Goal: Task Accomplishment & Management: Use online tool/utility

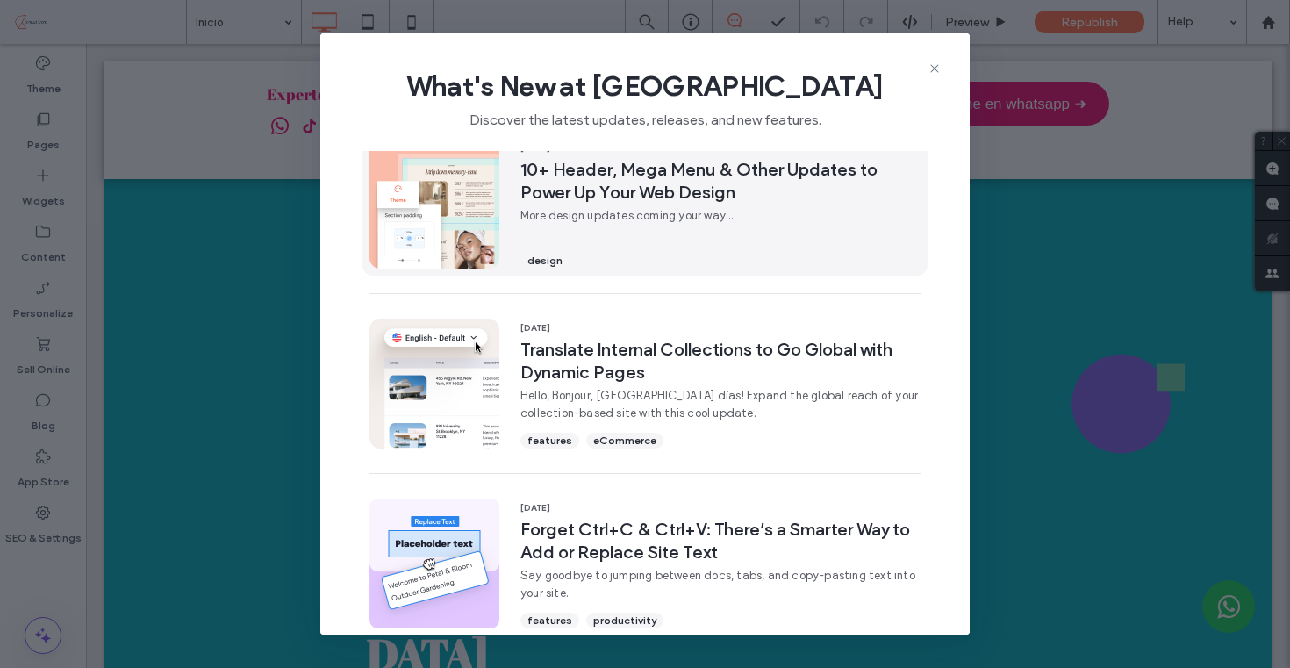
scroll to position [204, 0]
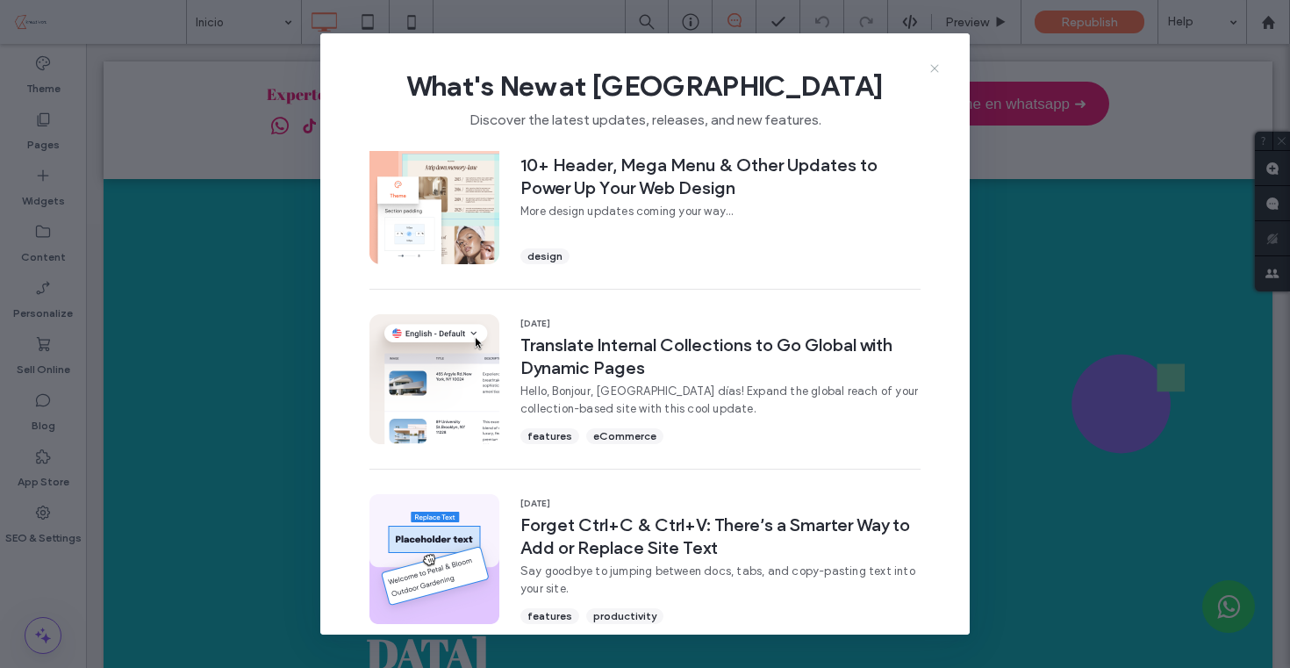
click at [927, 68] on icon at bounding box center [934, 68] width 14 height 14
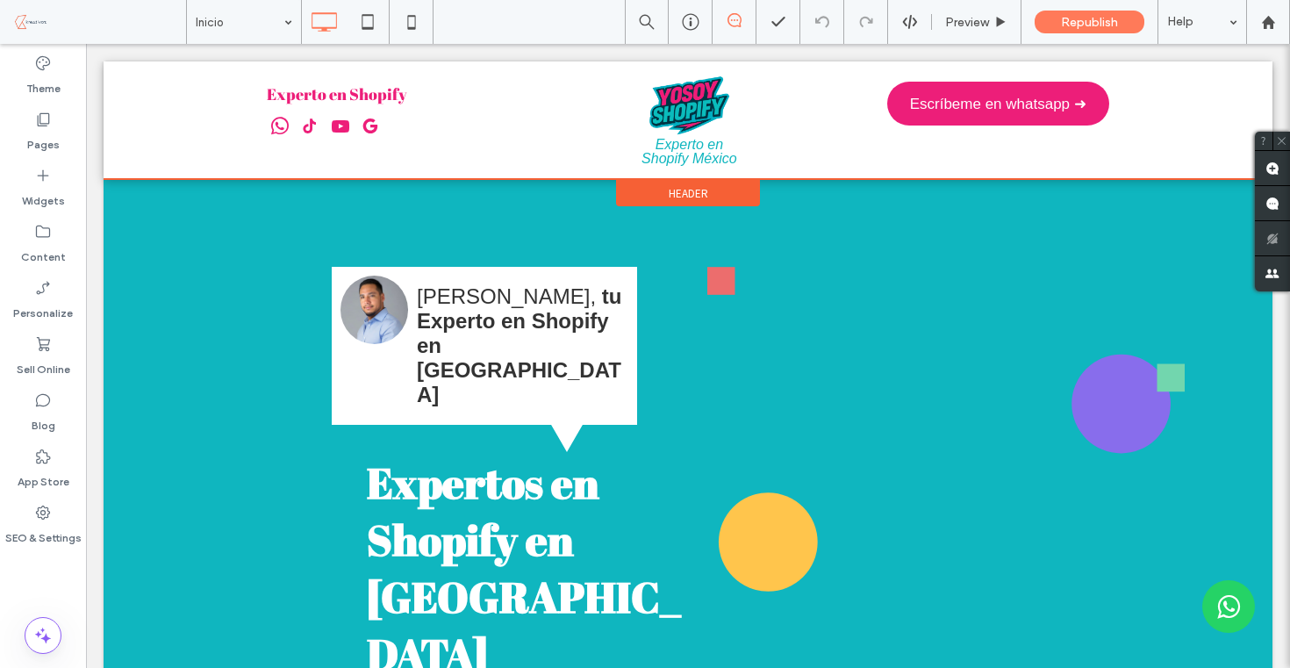
click at [682, 186] on span "Header" at bounding box center [687, 193] width 39 height 15
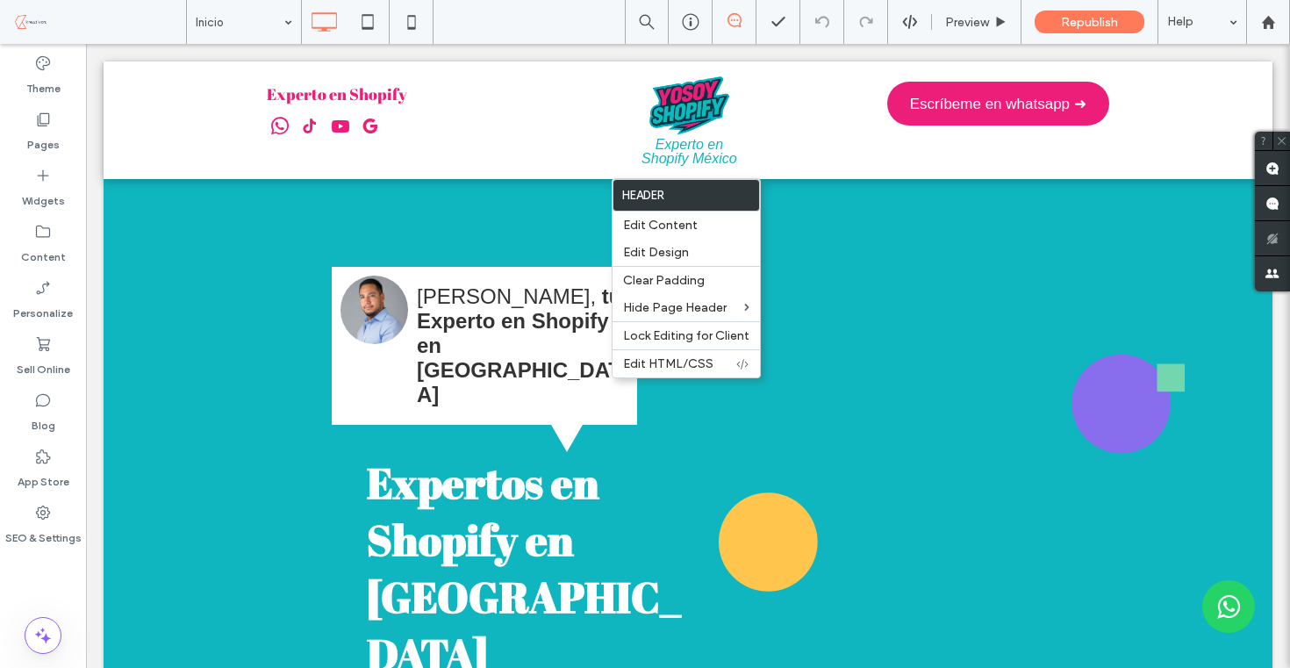
click at [700, 144] on span at bounding box center [689, 152] width 118 height 28
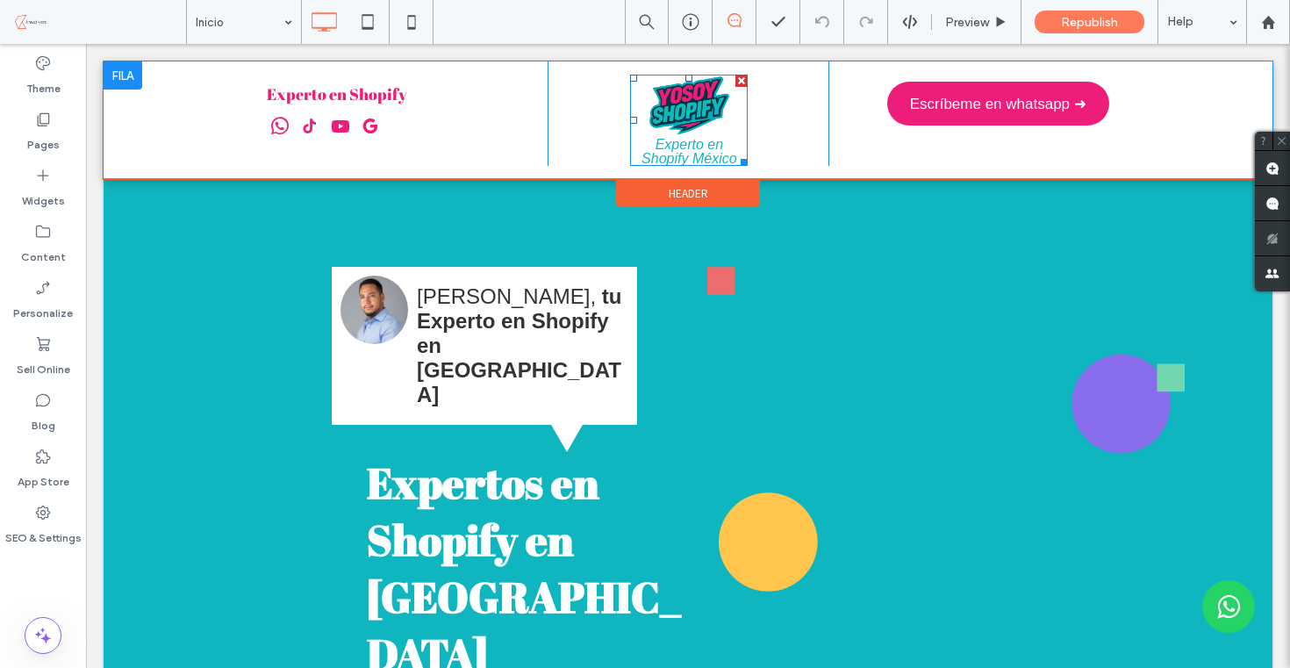
click at [694, 145] on span at bounding box center [689, 152] width 118 height 28
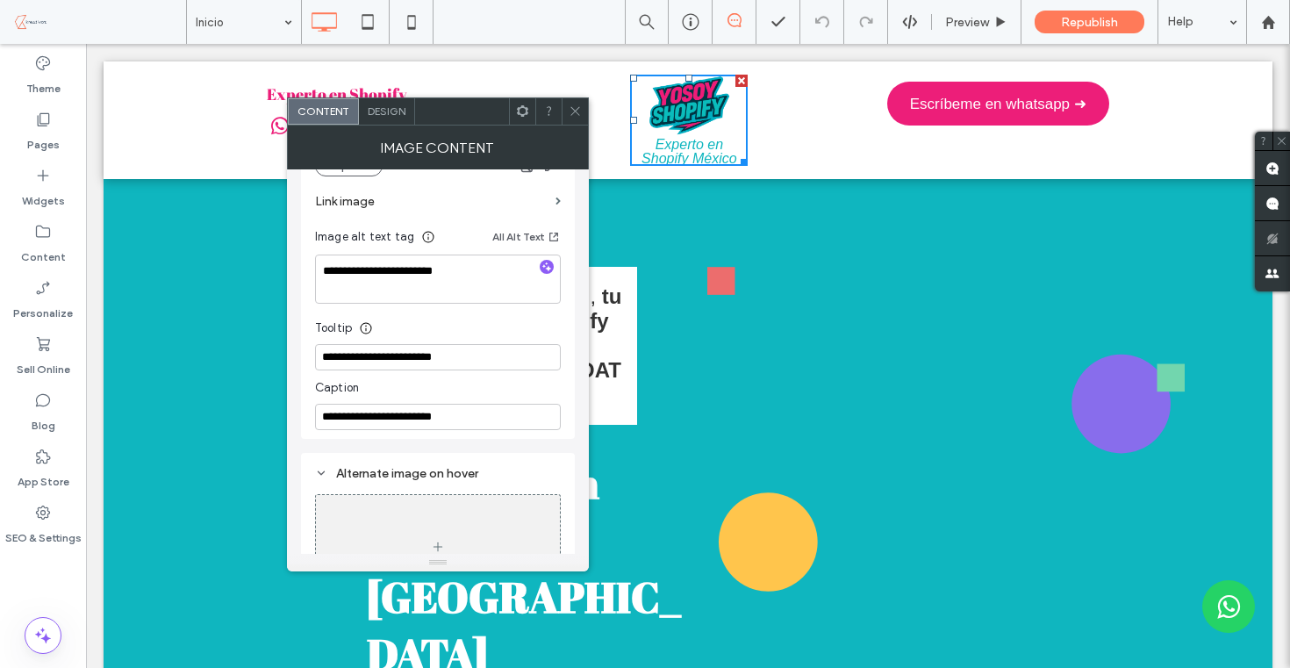
scroll to position [275, 0]
click at [445, 413] on input "**********" at bounding box center [438, 415] width 246 height 26
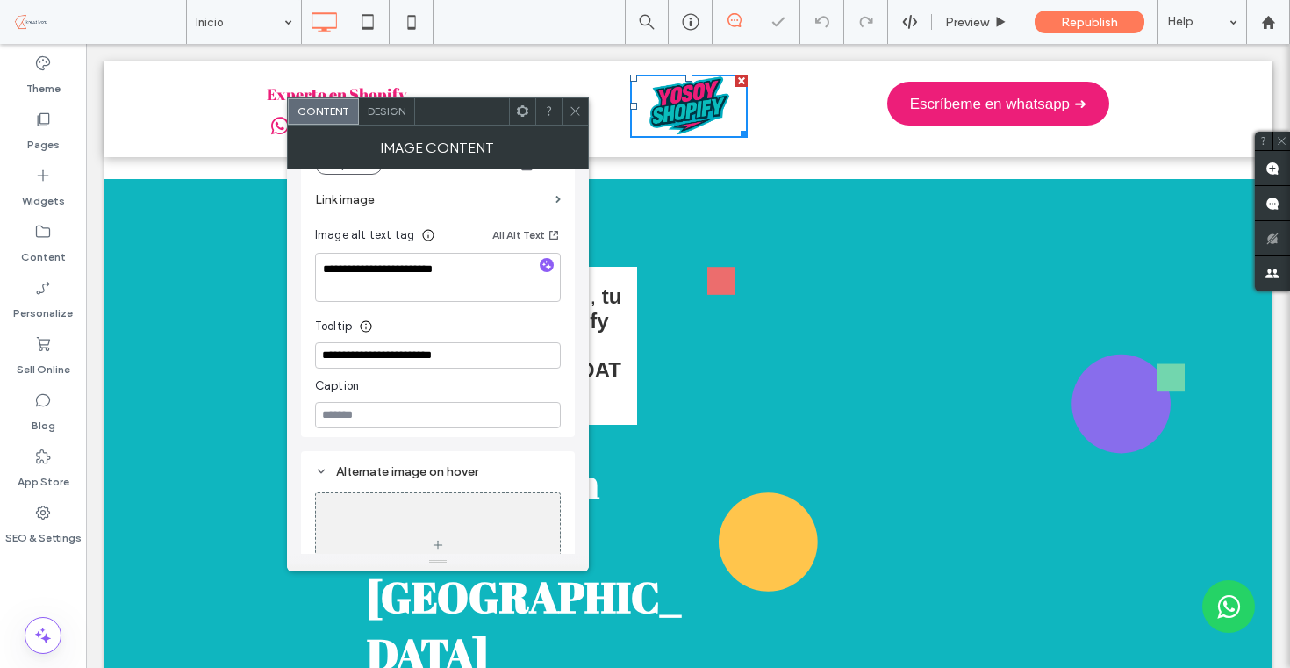
click at [483, 318] on div "Tooltip" at bounding box center [438, 322] width 246 height 26
click at [567, 108] on div at bounding box center [574, 111] width 26 height 26
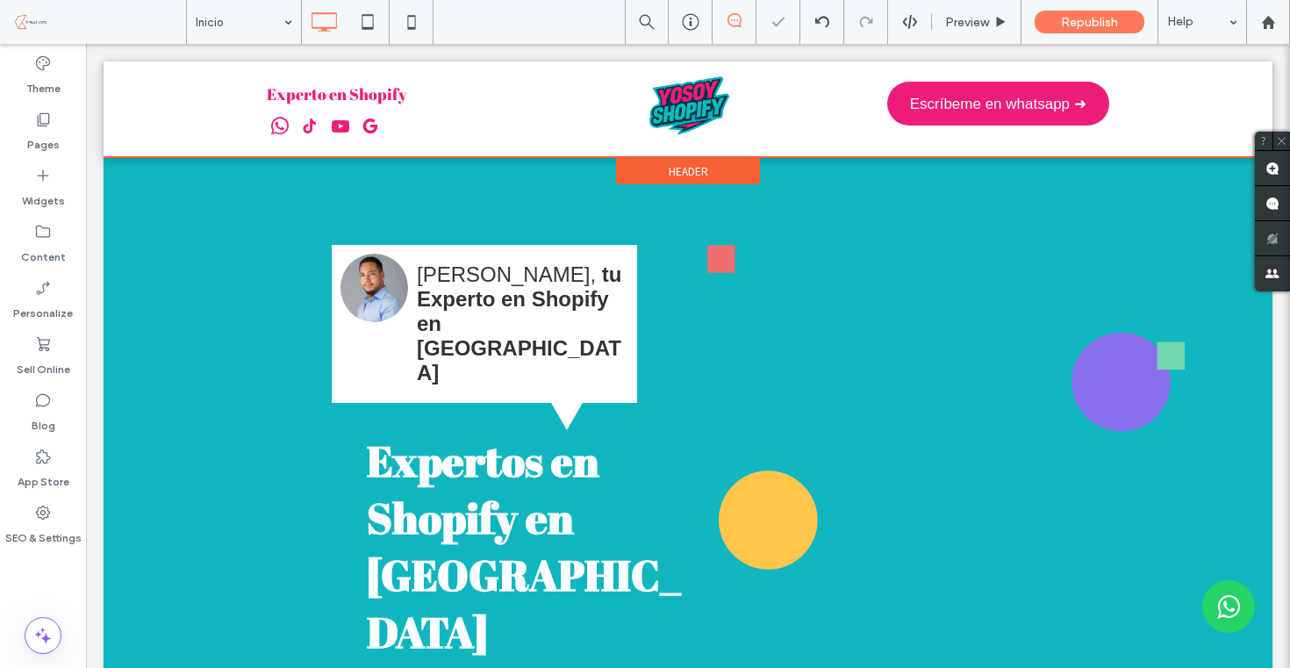
click at [632, 166] on div "Header" at bounding box center [688, 171] width 144 height 26
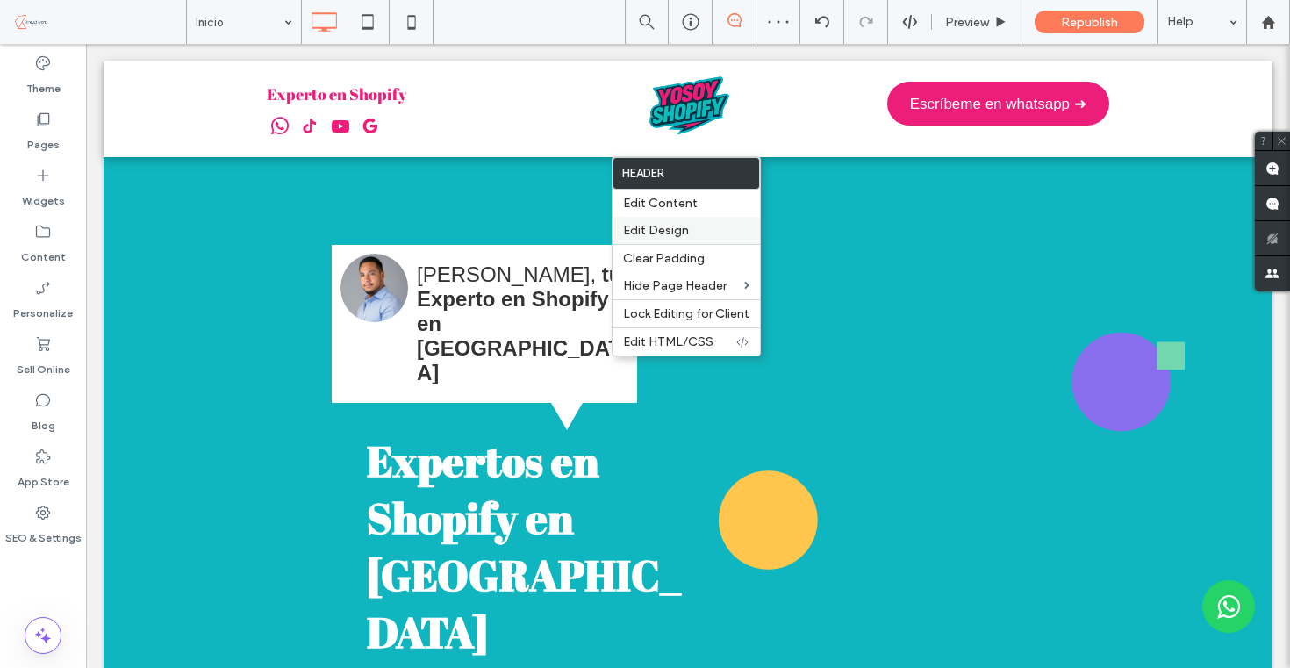
click at [653, 224] on span "Edit Design" at bounding box center [656, 230] width 66 height 15
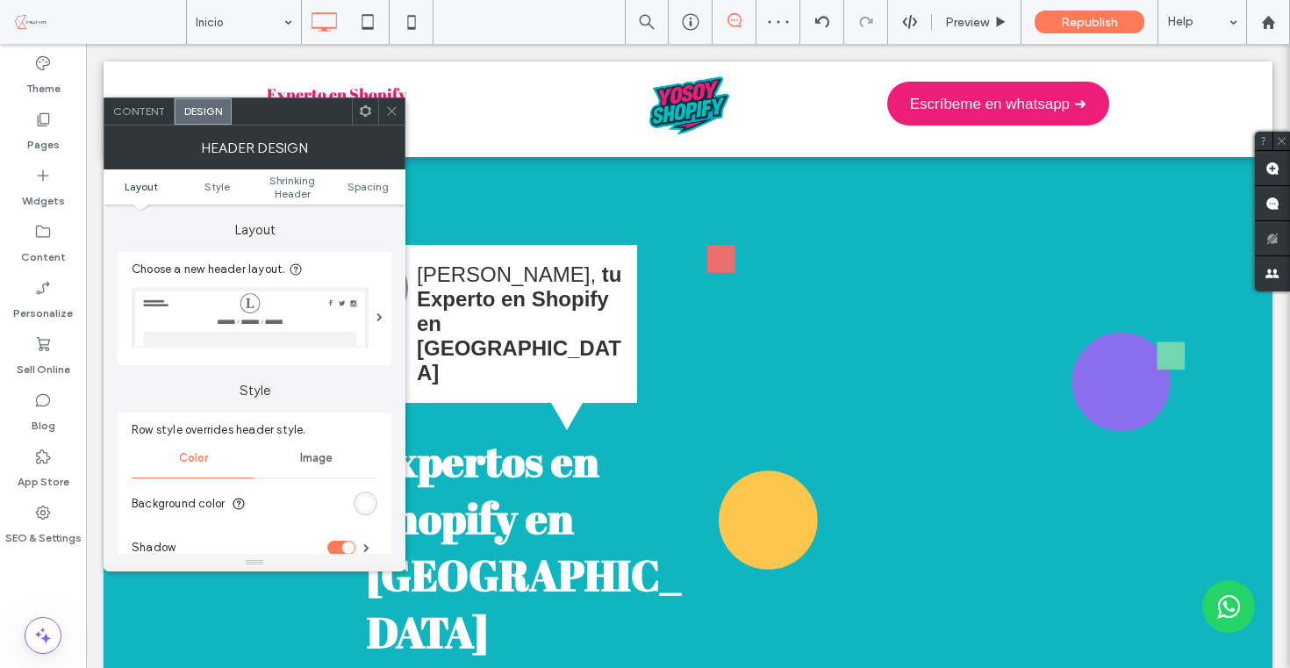
click at [258, 313] on img at bounding box center [250, 317] width 237 height 61
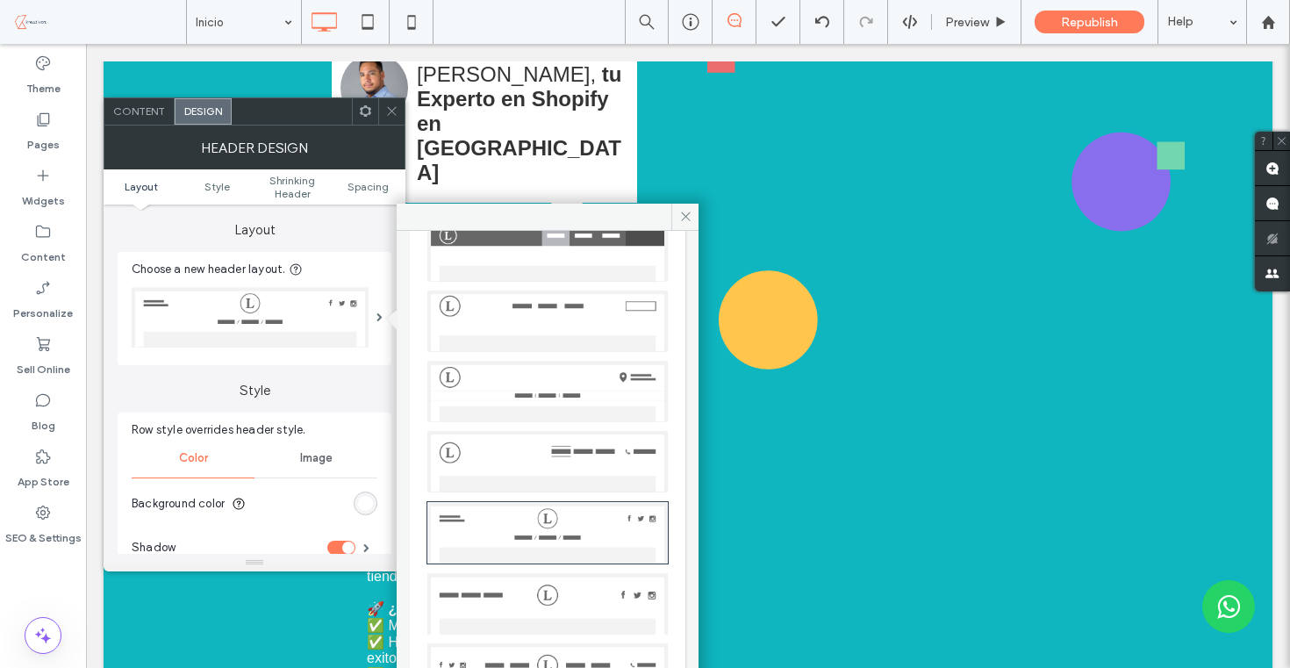
scroll to position [0, 0]
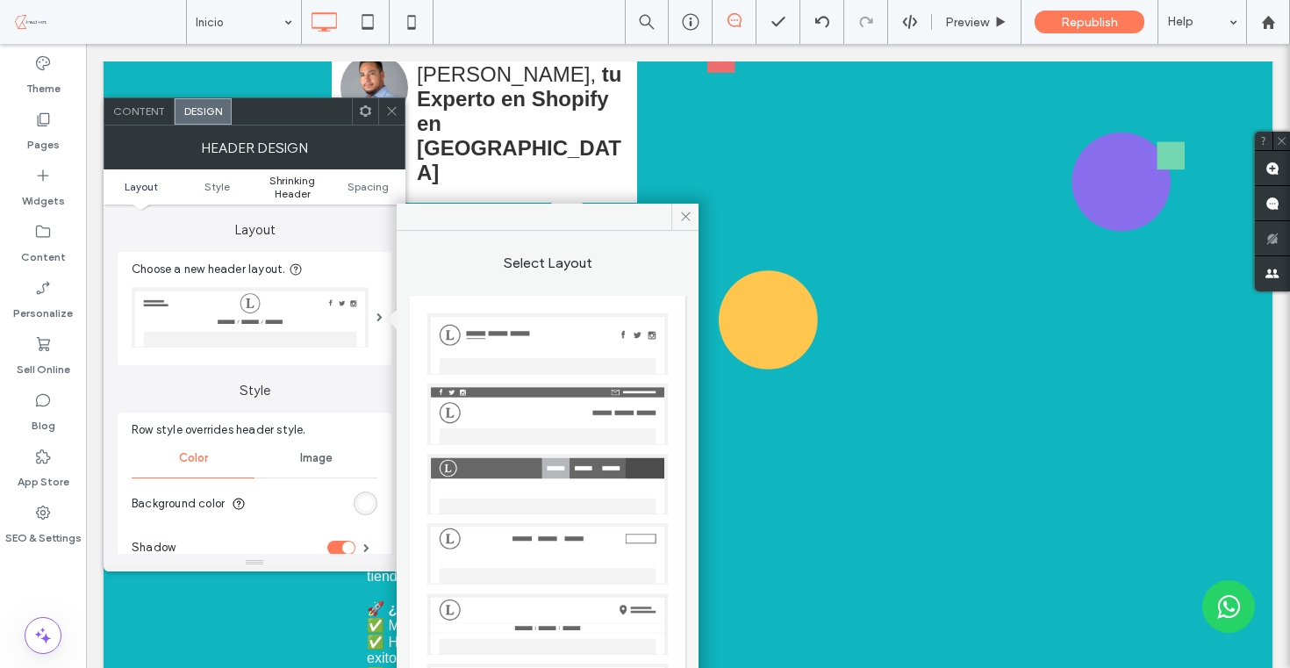
click at [296, 194] on span "Shrinking Header" at bounding box center [291, 187] width 75 height 26
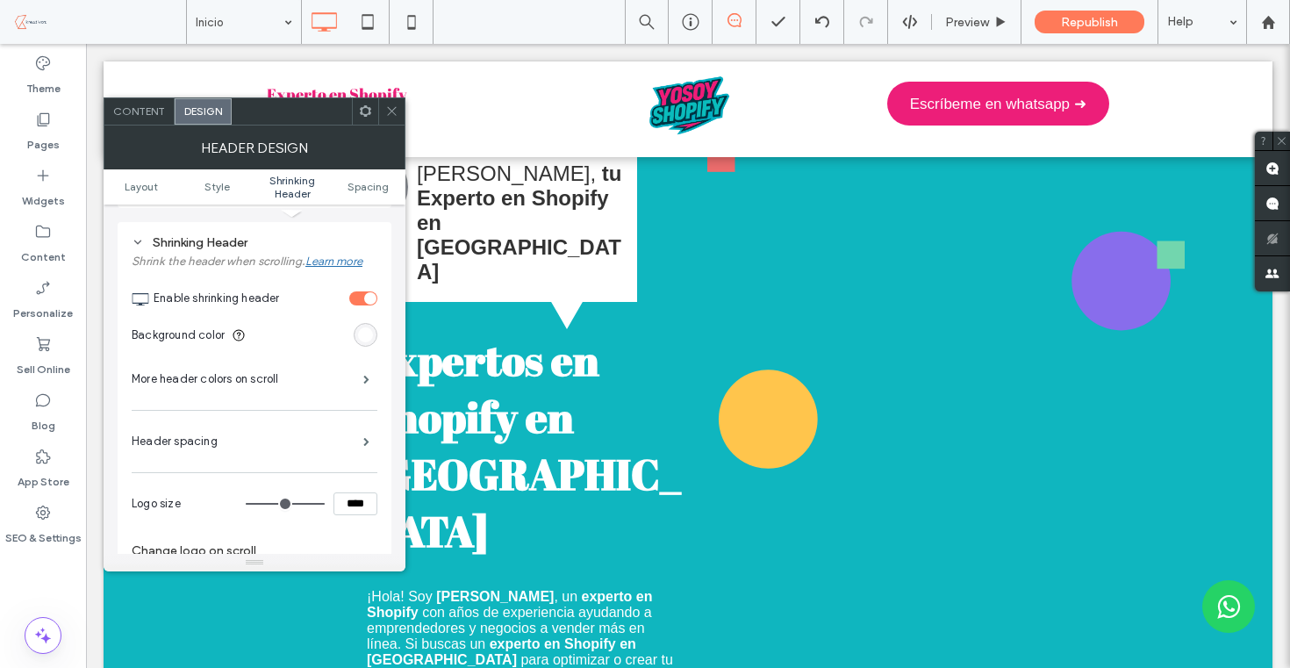
scroll to position [96, 0]
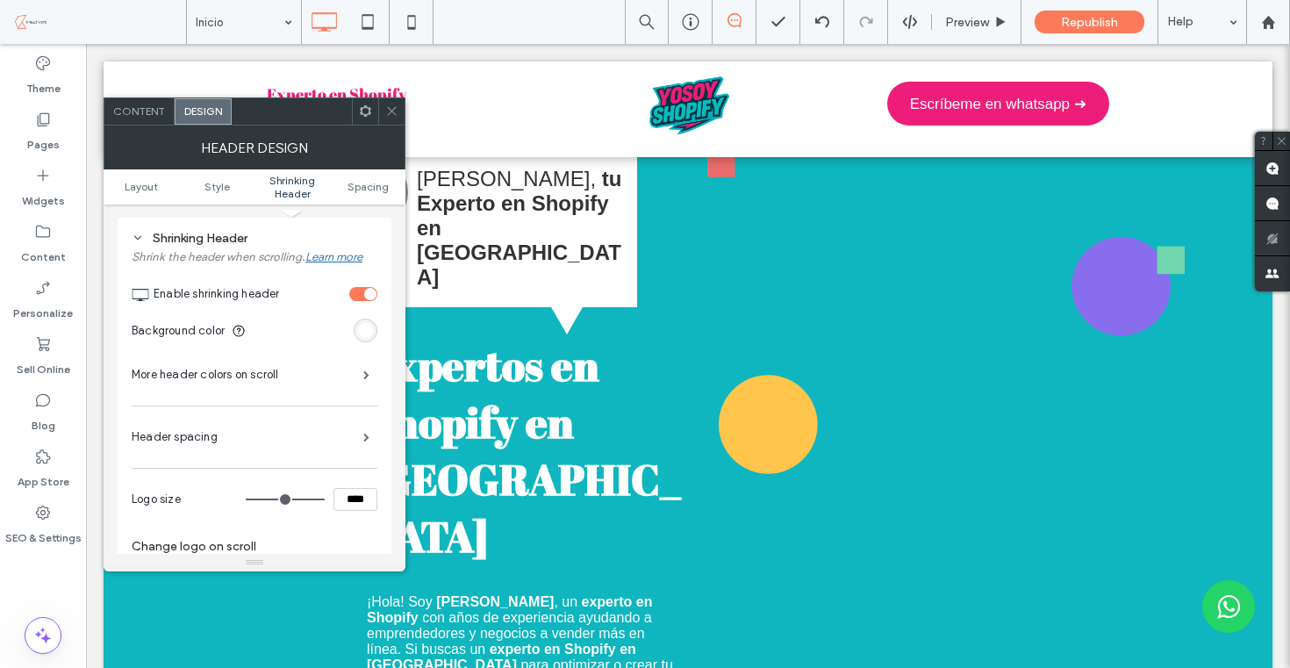
click at [389, 112] on use at bounding box center [391, 111] width 9 height 9
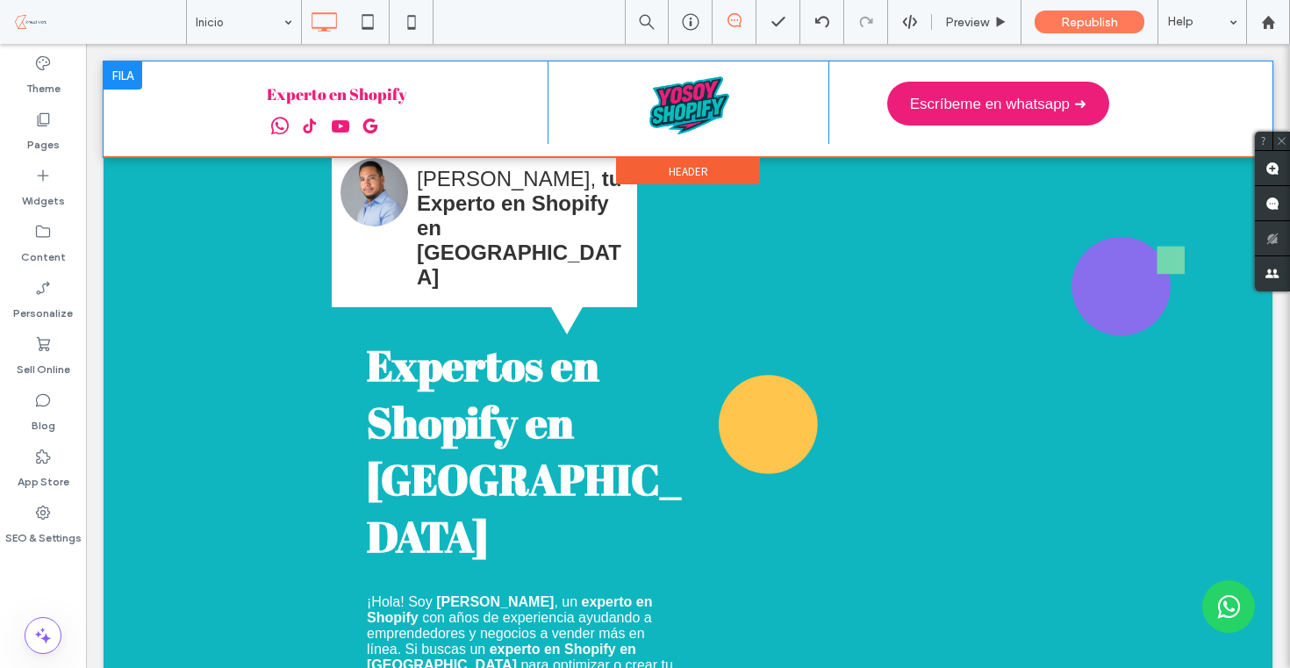
click at [129, 82] on div at bounding box center [123, 75] width 39 height 28
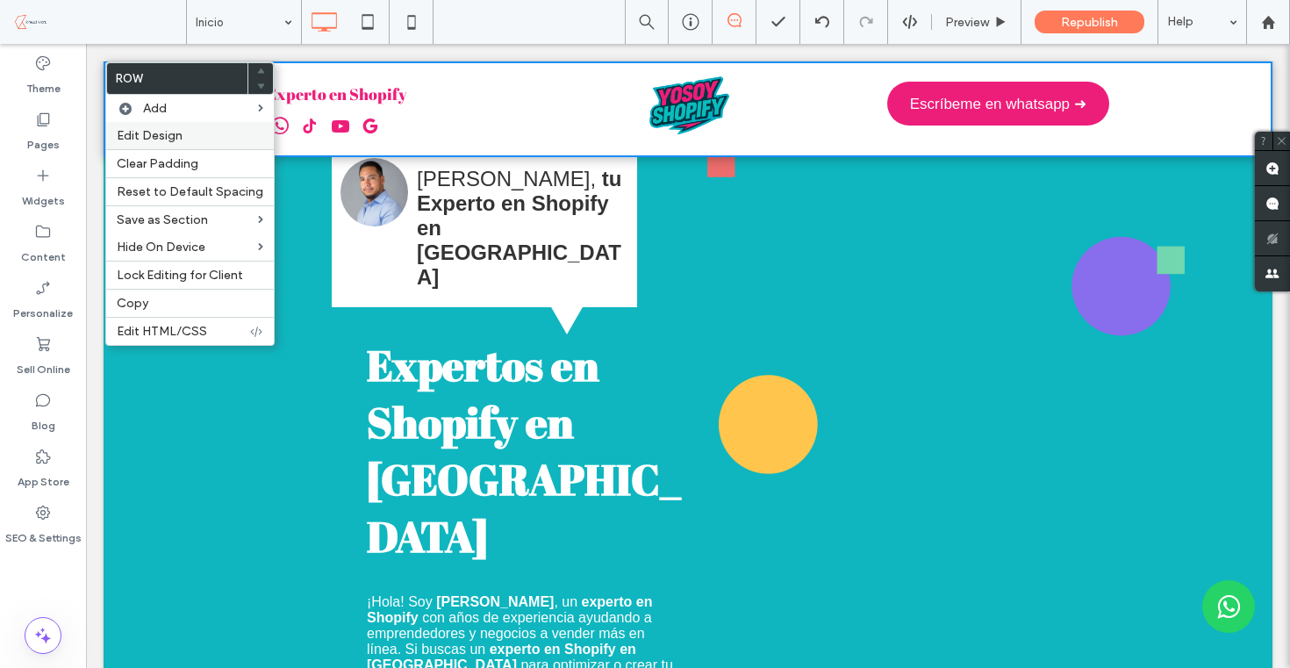
click at [168, 135] on span "Edit Design" at bounding box center [150, 135] width 66 height 15
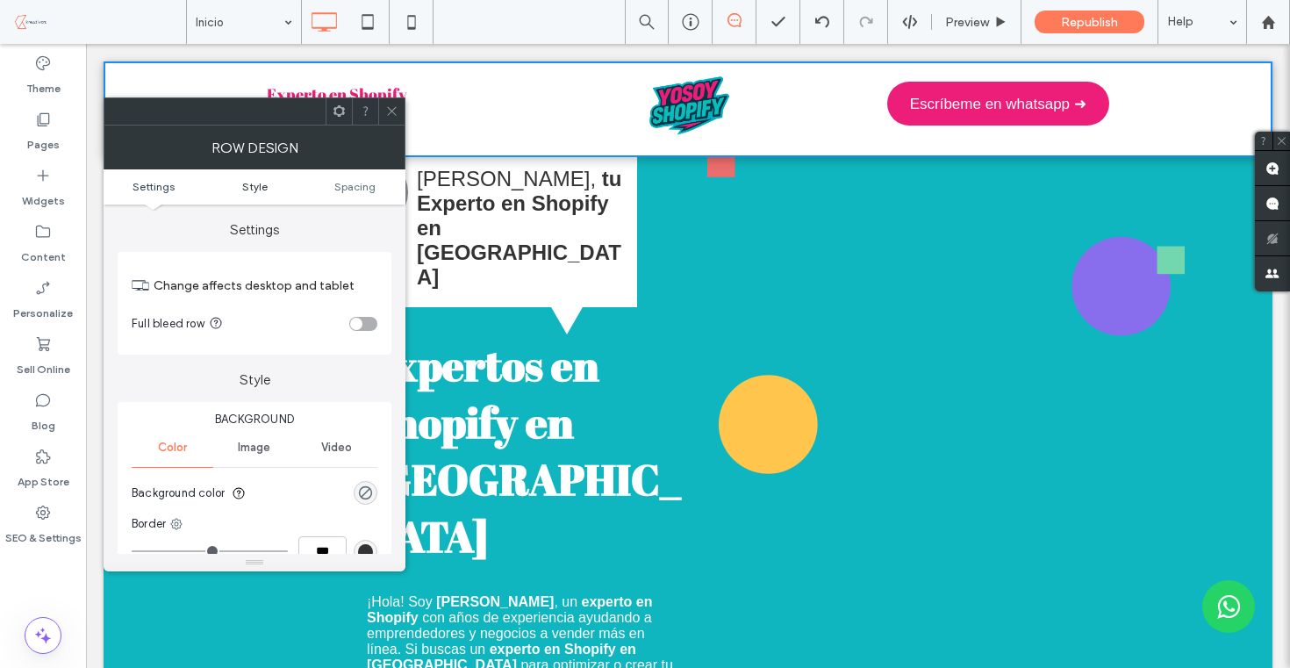
click at [262, 188] on span "Style" at bounding box center [254, 186] width 25 height 13
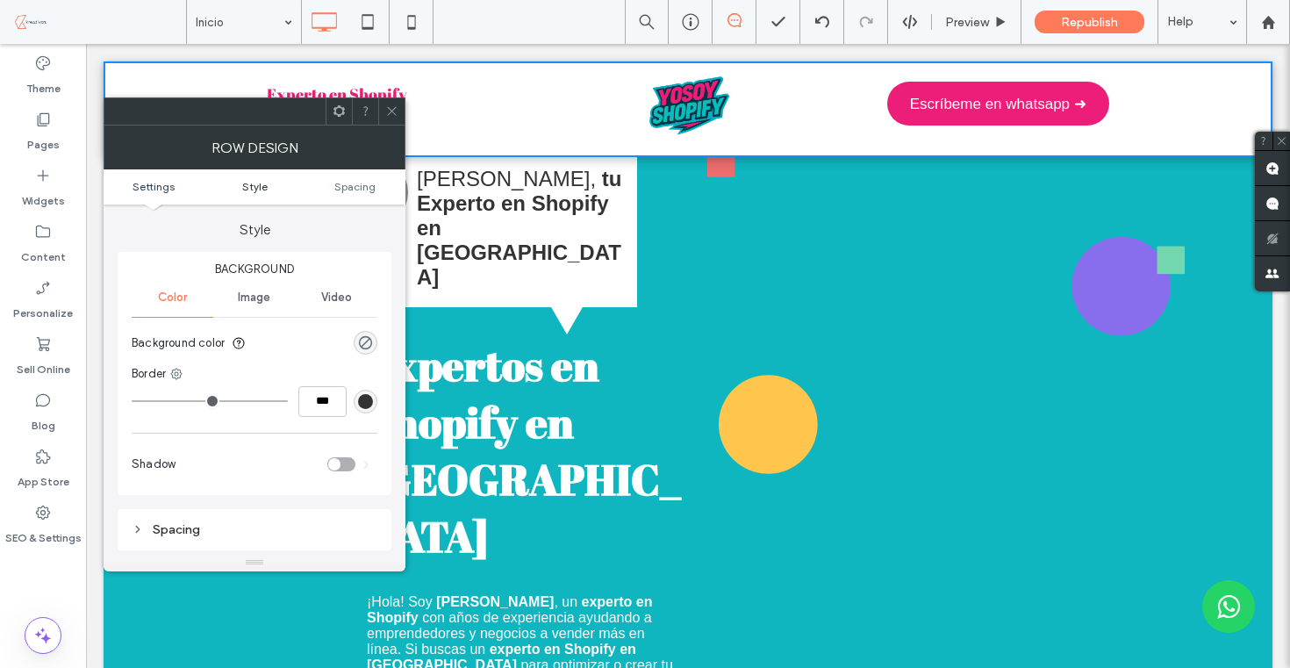
scroll to position [151, 0]
click at [396, 118] on span at bounding box center [391, 111] width 13 height 26
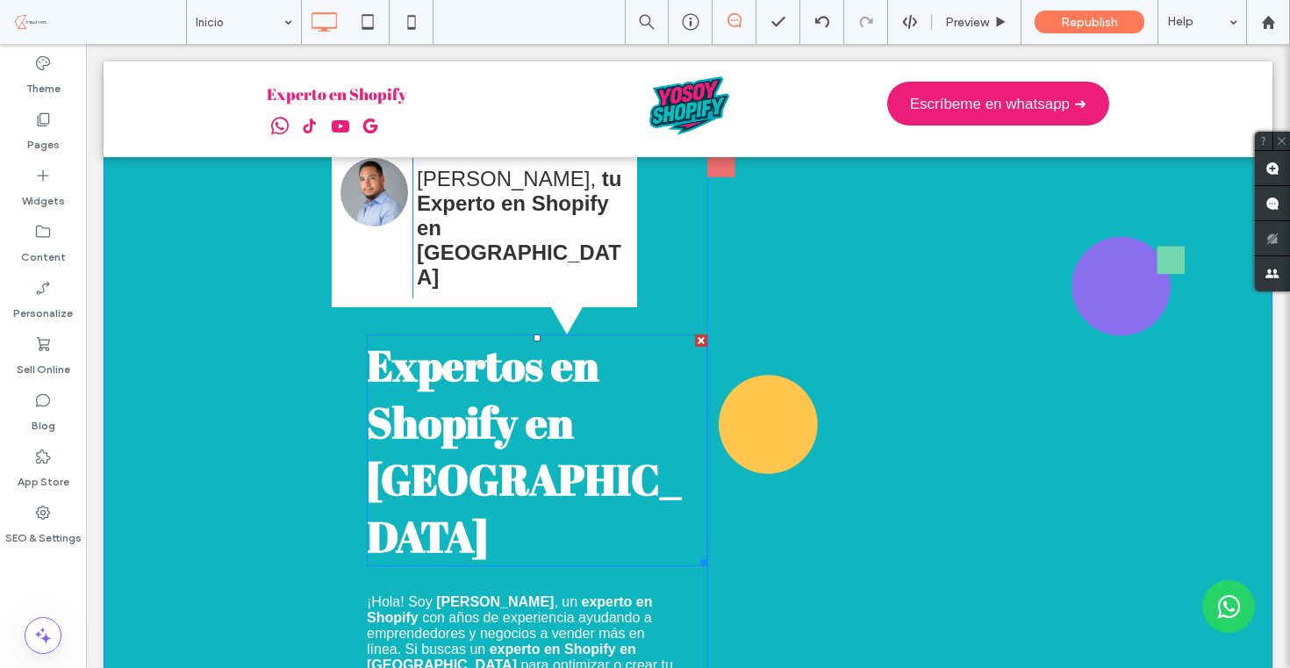
scroll to position [0, 0]
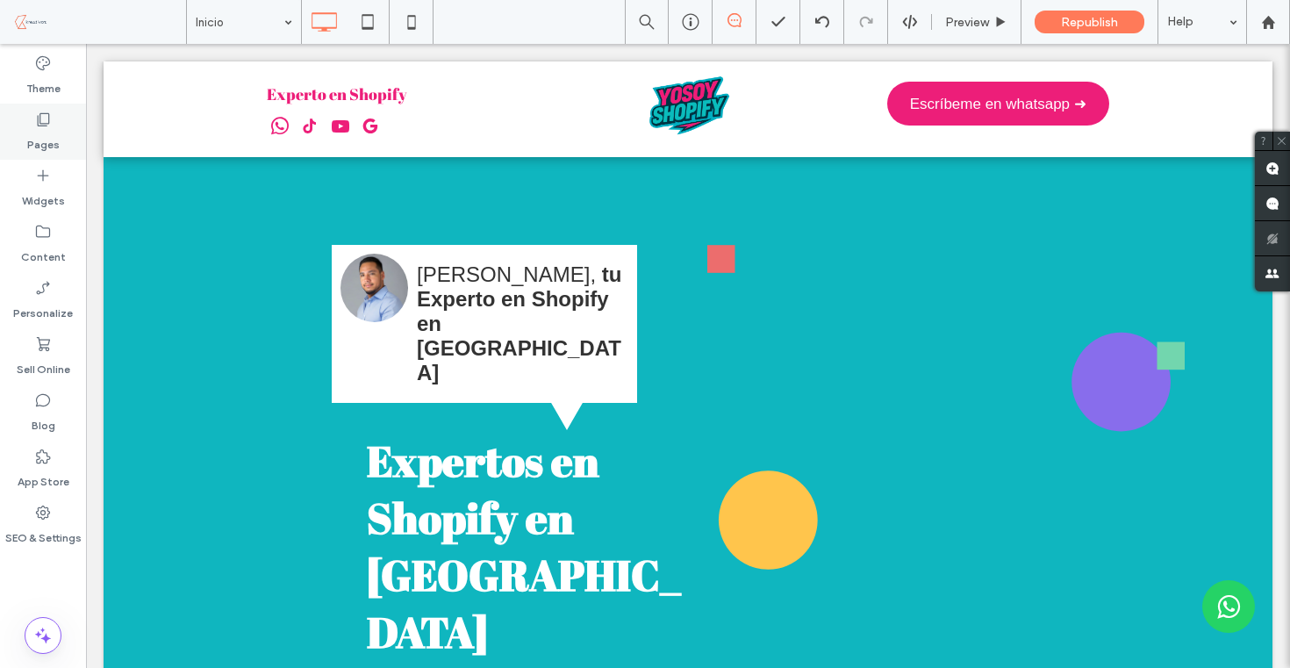
click at [41, 129] on label "Pages" at bounding box center [43, 140] width 32 height 25
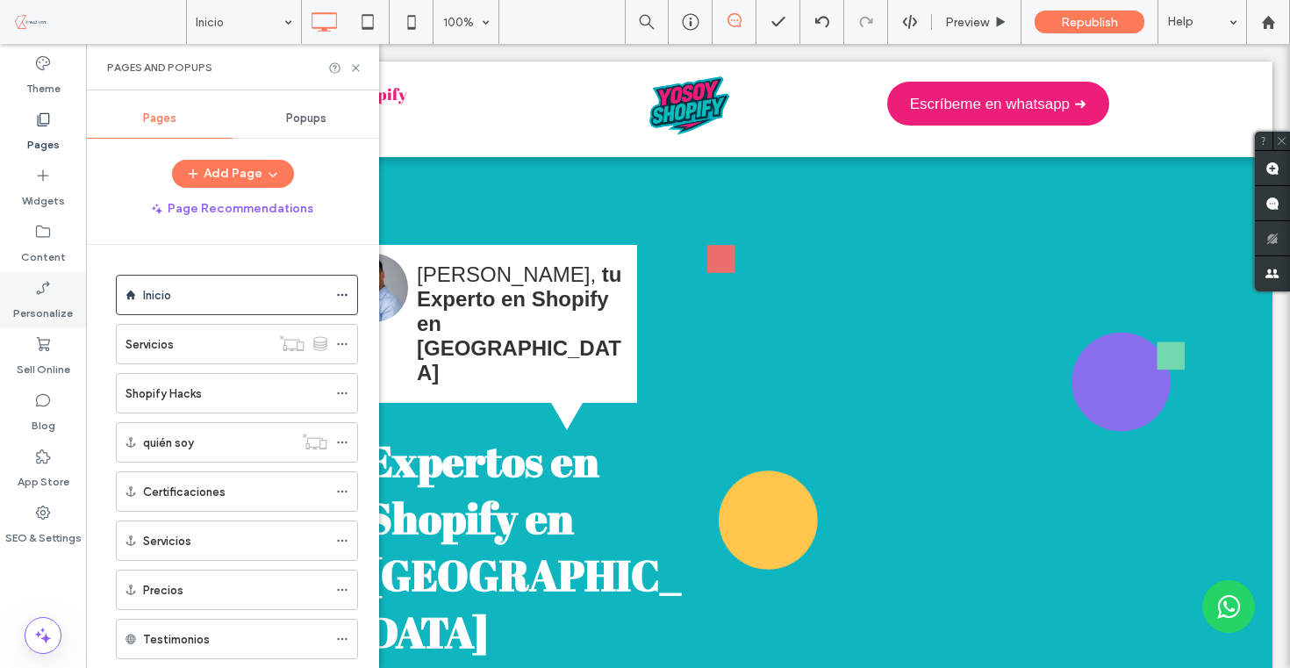
click at [49, 291] on icon at bounding box center [43, 288] width 18 height 18
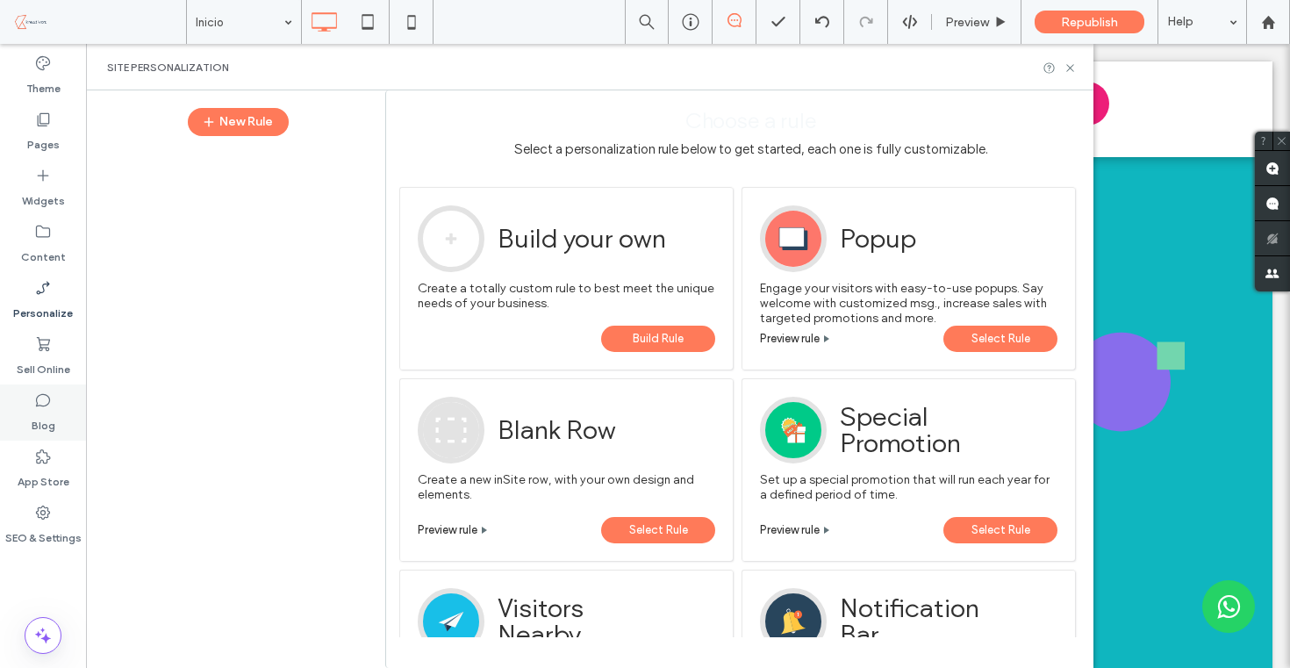
click at [40, 418] on label "Blog" at bounding box center [44, 421] width 24 height 25
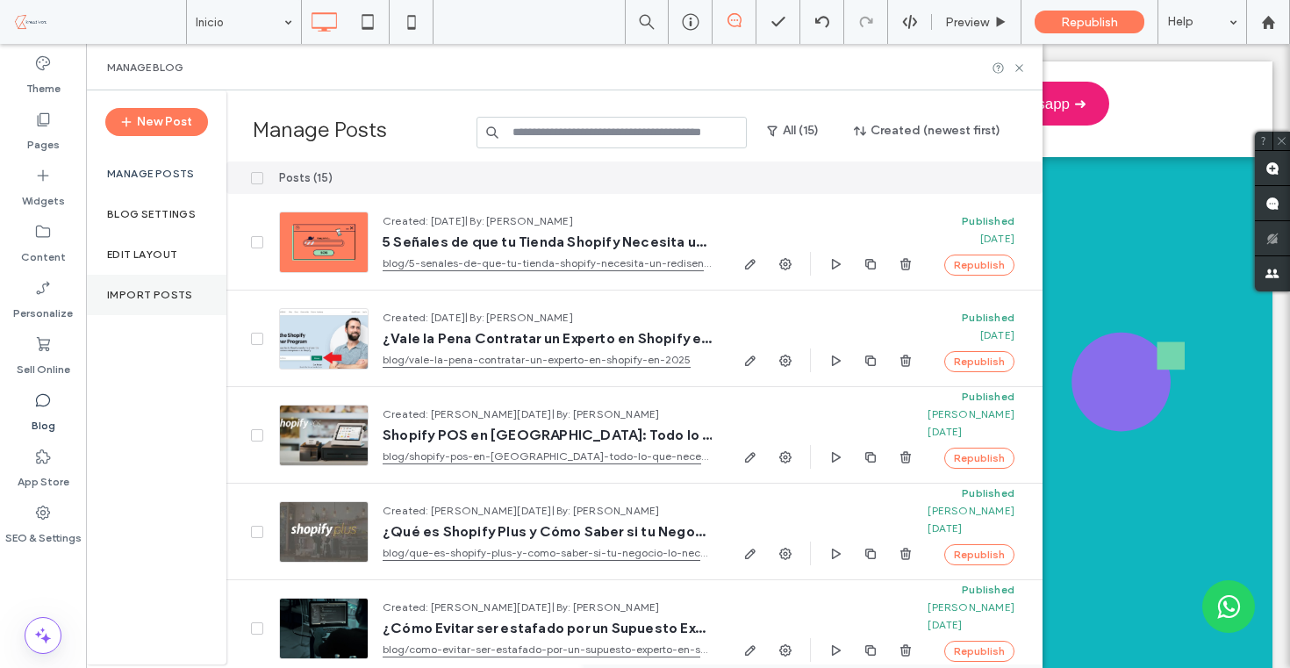
click at [169, 296] on label "Import Posts" at bounding box center [150, 295] width 86 height 12
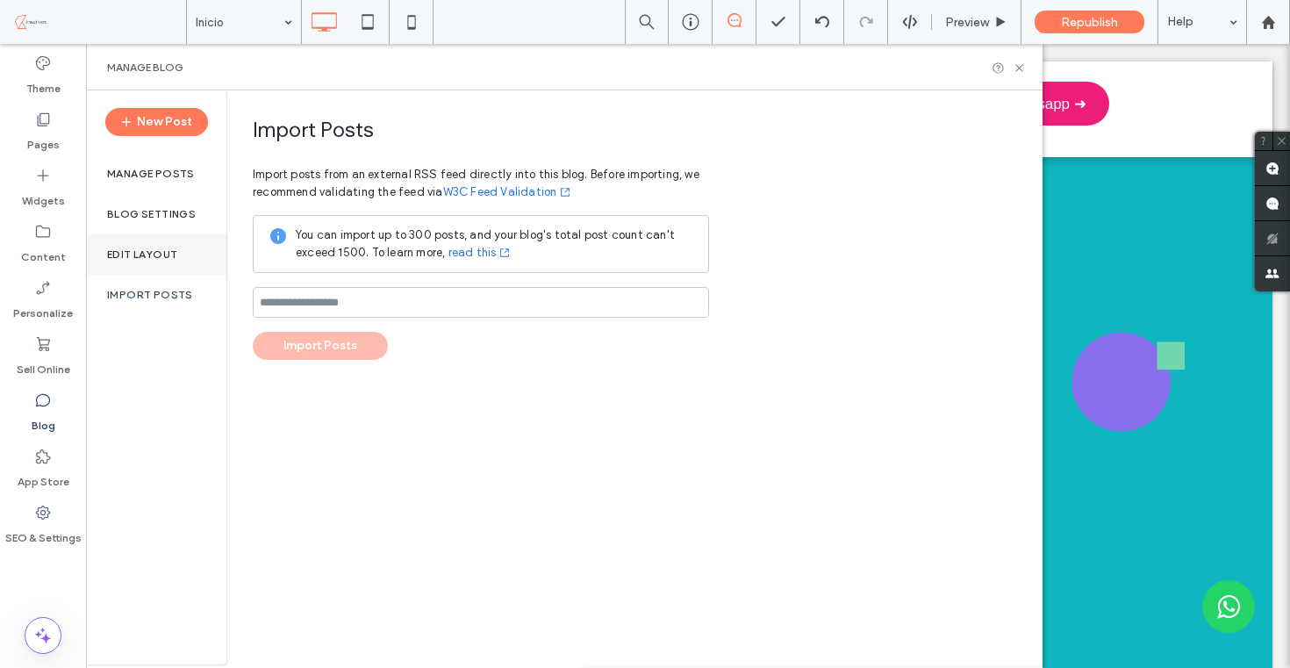
click at [141, 260] on label "Edit Layout" at bounding box center [142, 254] width 70 height 12
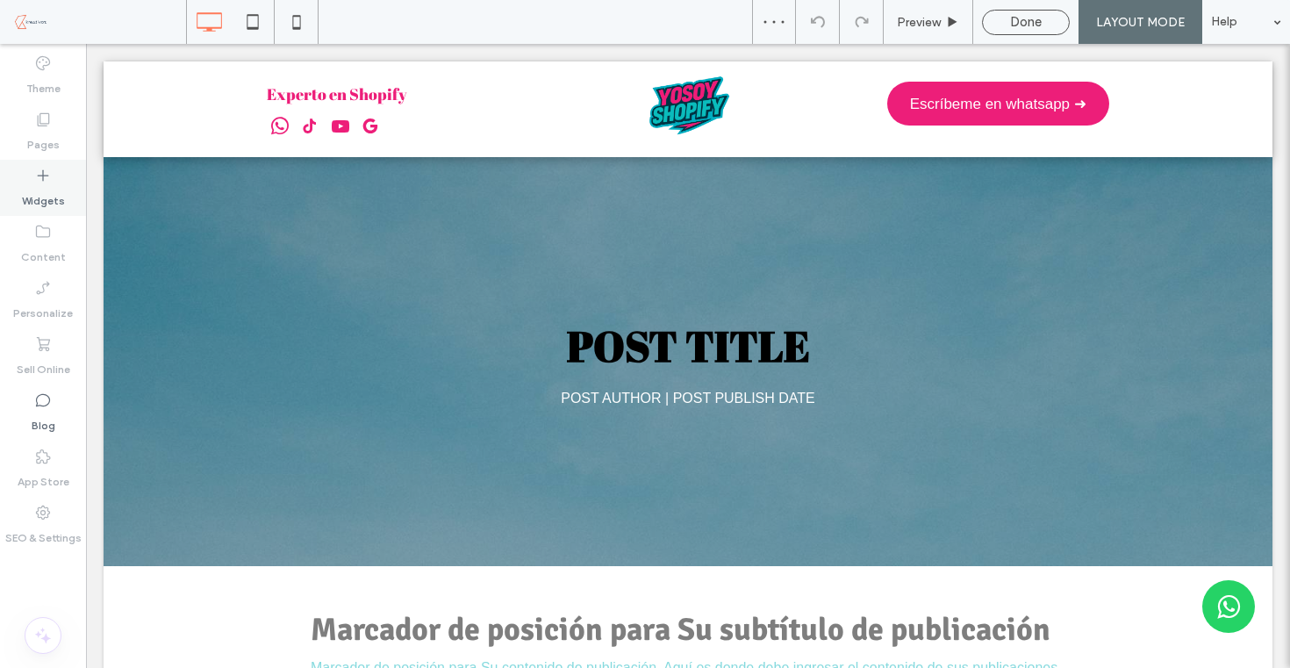
click at [46, 196] on label "Widgets" at bounding box center [43, 196] width 43 height 25
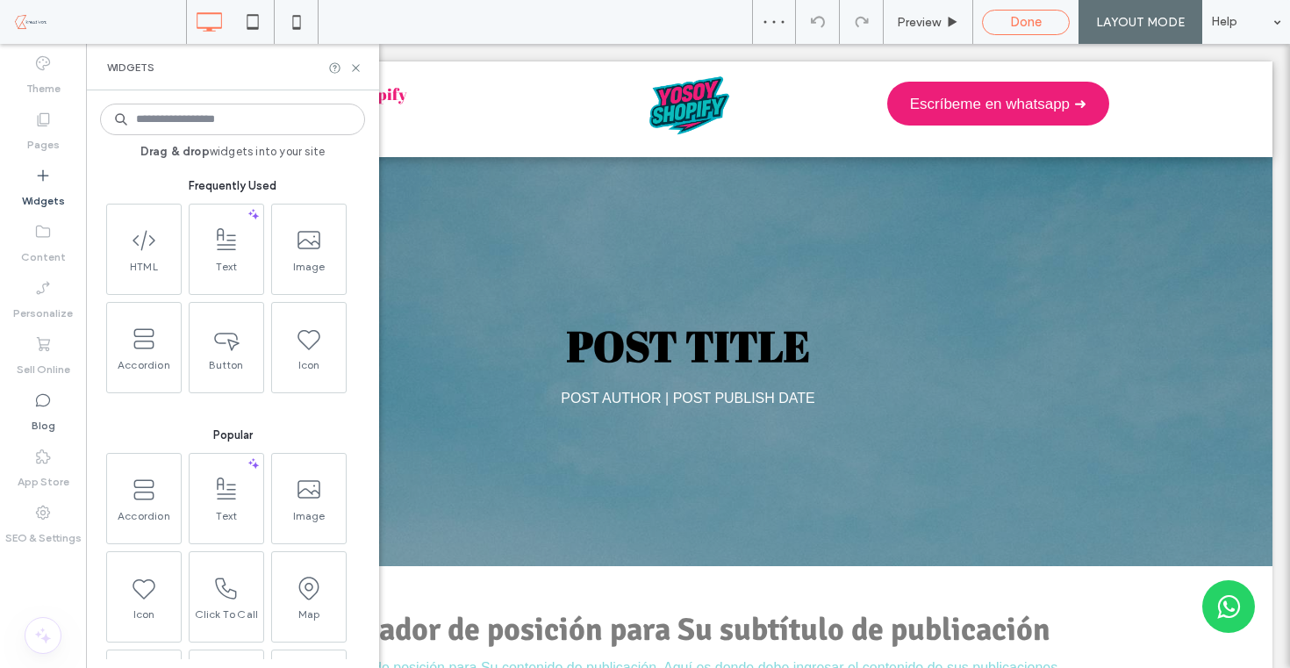
click at [1017, 23] on span "Done" at bounding box center [1026, 22] width 32 height 16
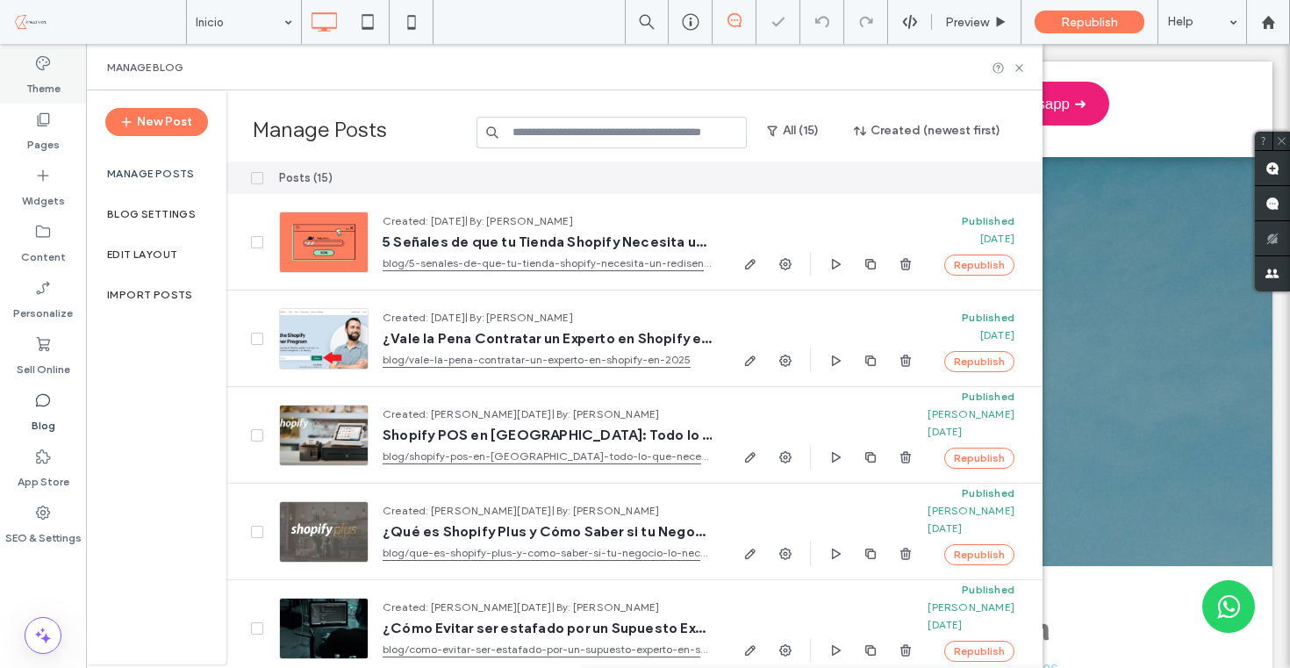
click at [48, 79] on label "Theme" at bounding box center [43, 84] width 34 height 25
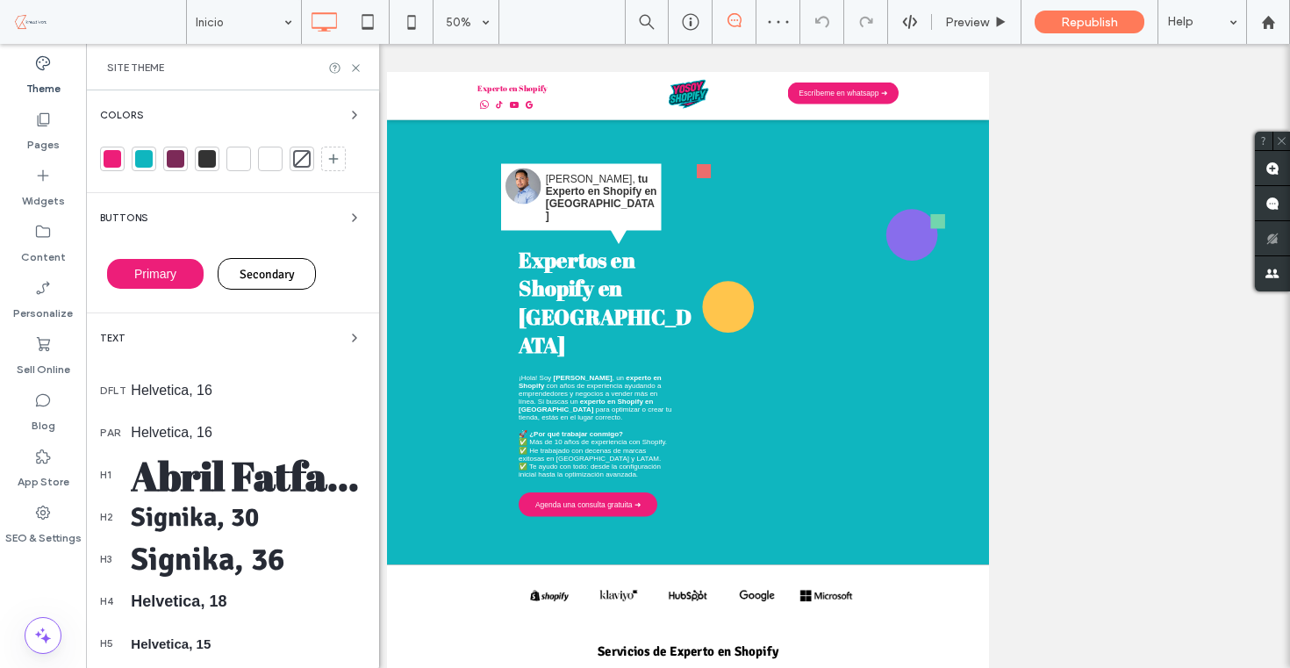
scroll to position [254, 0]
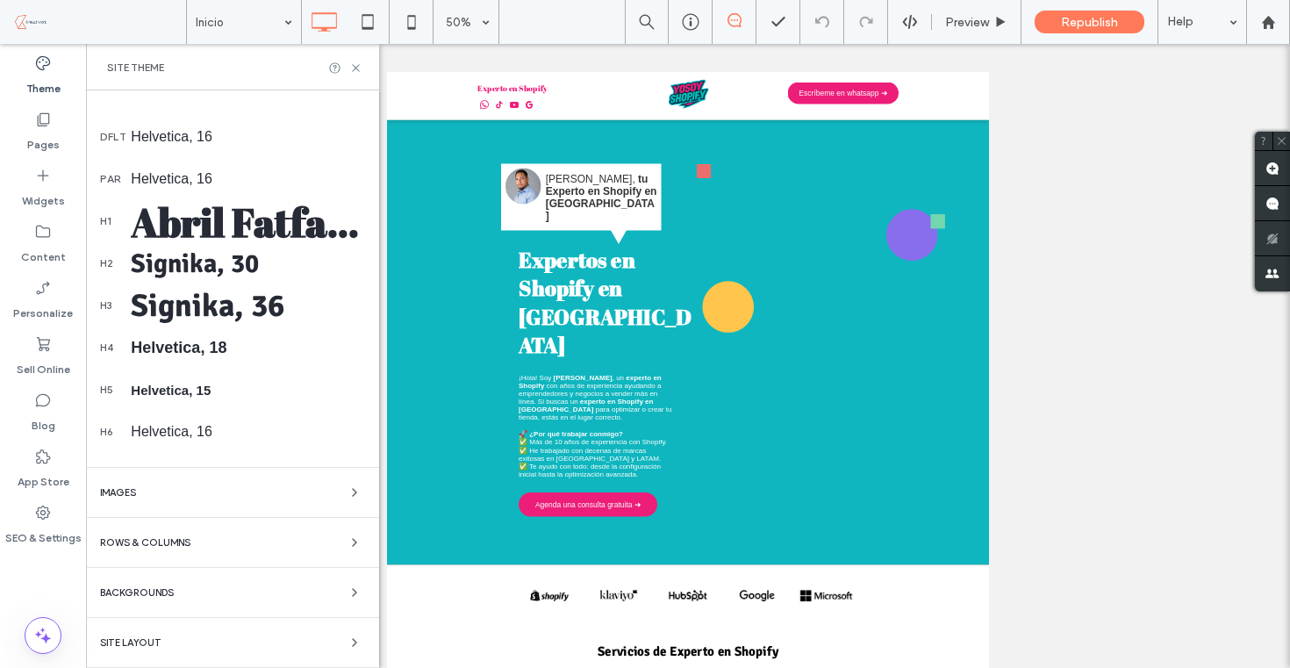
click at [180, 635] on div "Site Layout" at bounding box center [232, 642] width 265 height 21
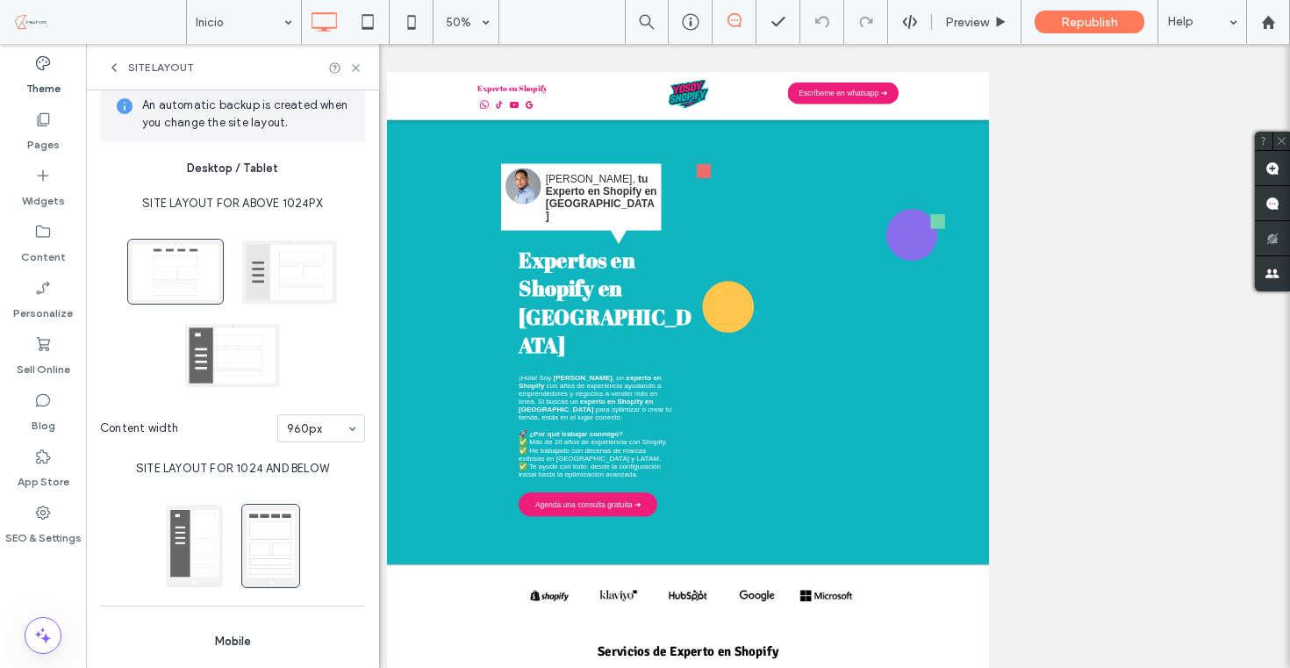
scroll to position [0, 0]
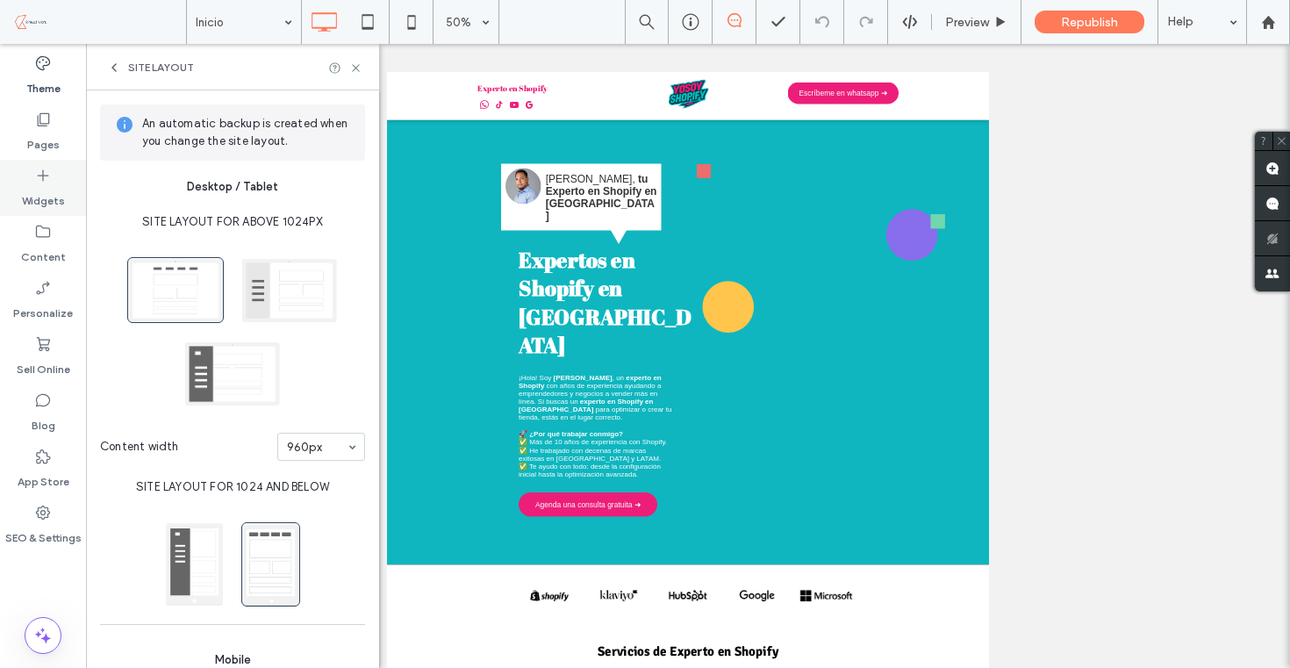
click at [55, 187] on label "Widgets" at bounding box center [43, 196] width 43 height 25
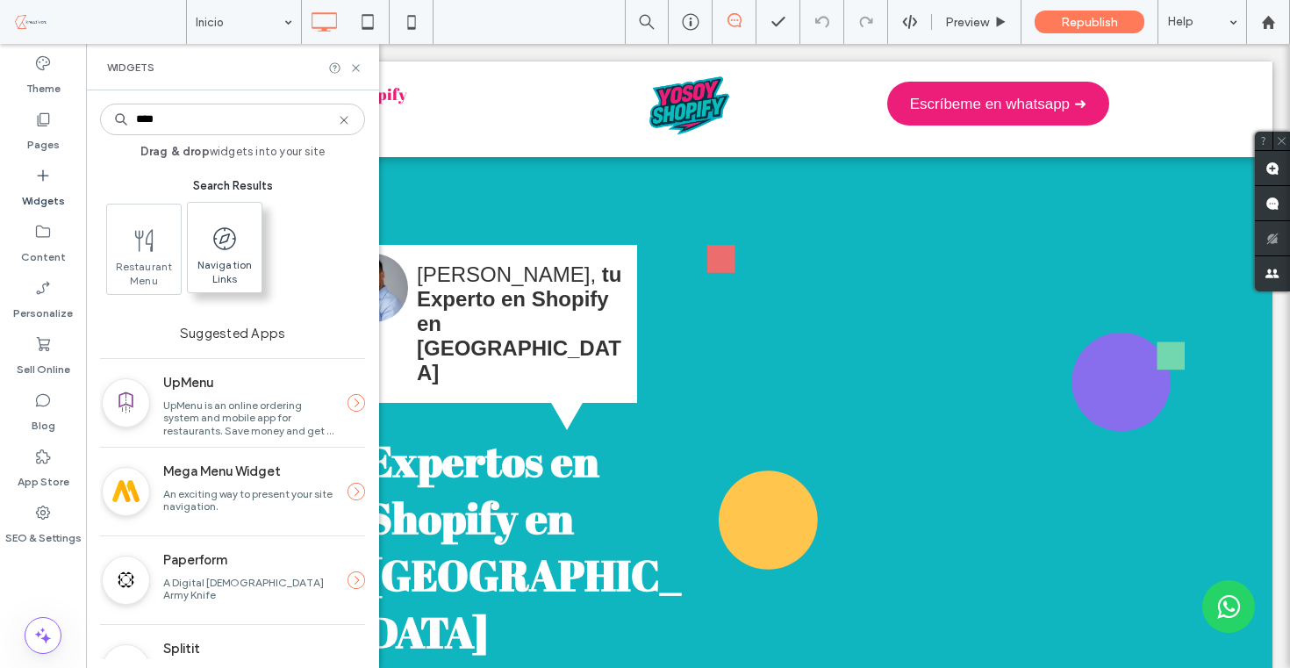
type input "****"
click at [228, 241] on icon at bounding box center [225, 239] width 28 height 28
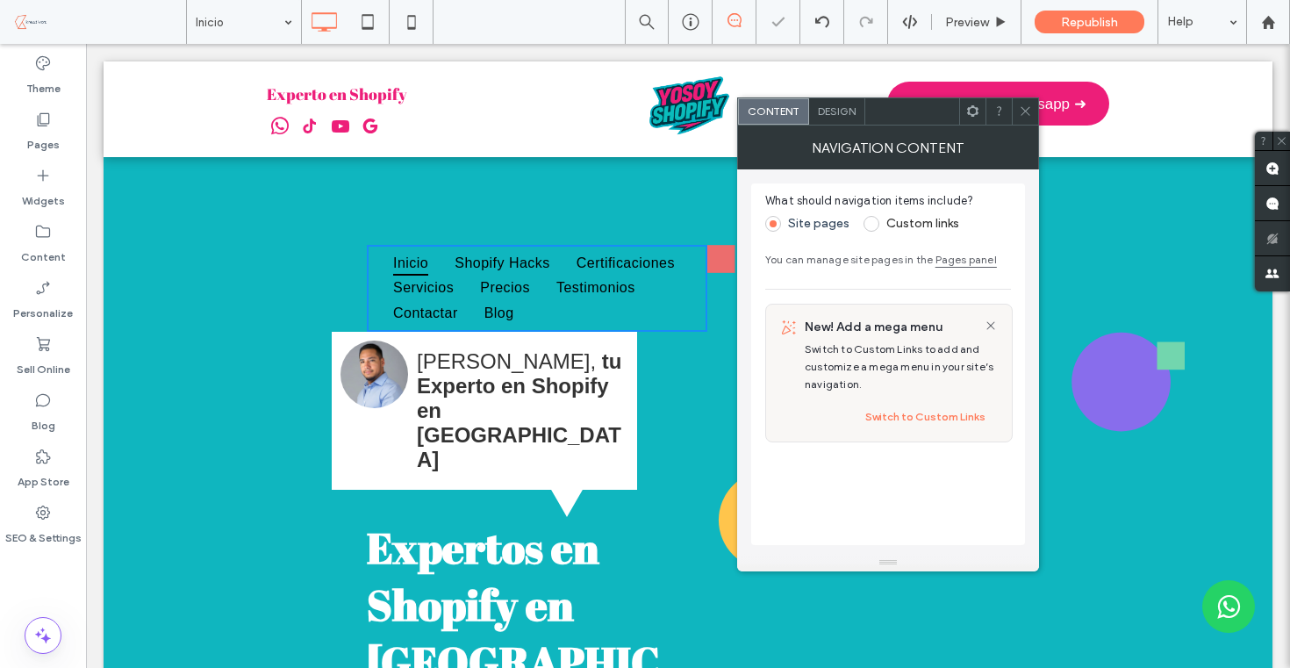
click at [844, 114] on span "Design" at bounding box center [837, 110] width 38 height 13
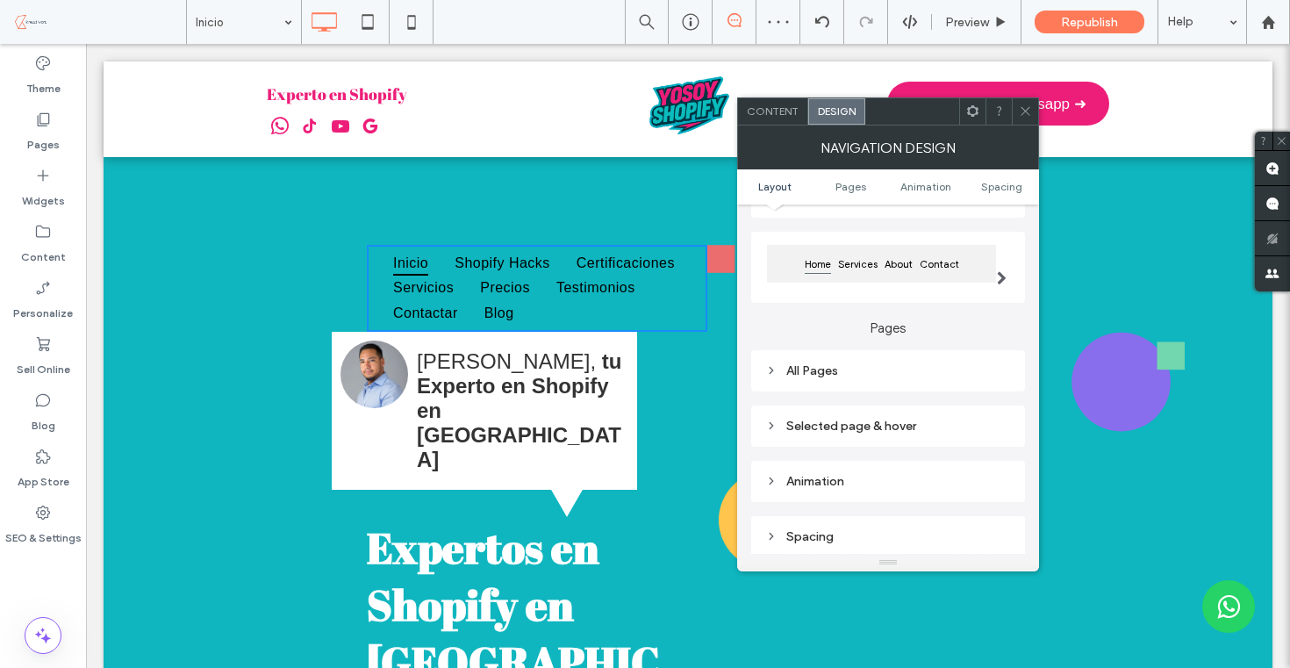
scroll to position [161, 0]
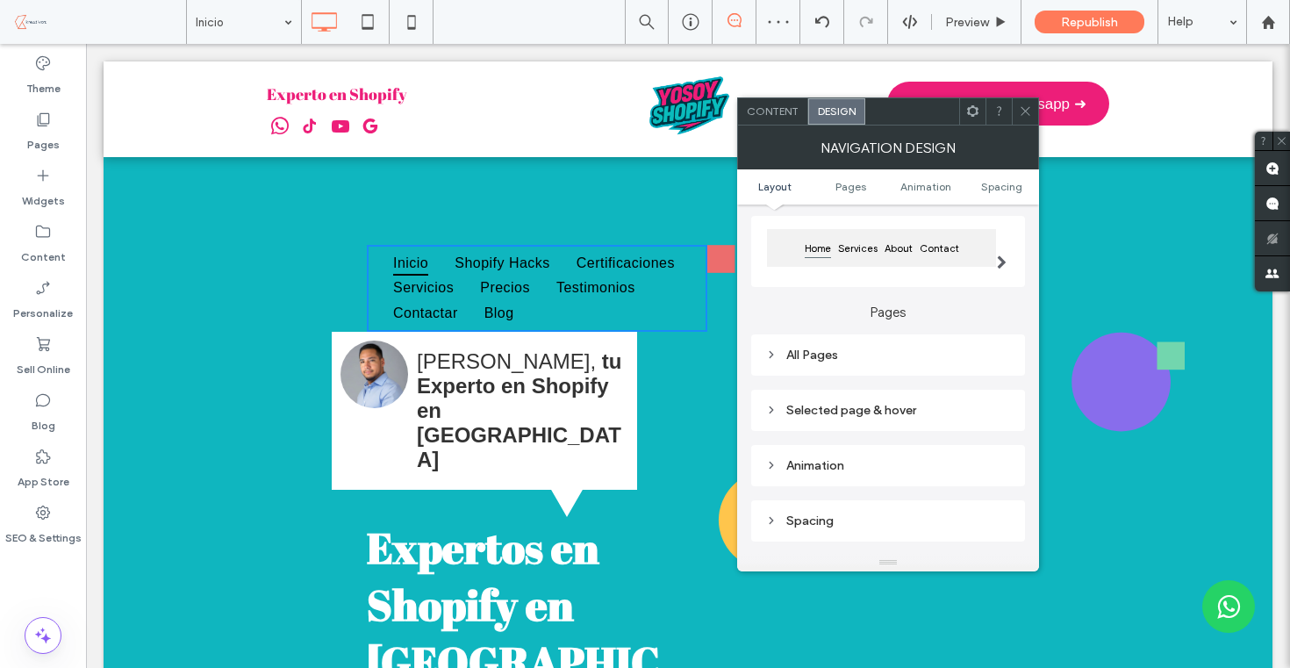
click at [1006, 264] on span at bounding box center [1002, 262] width 10 height 14
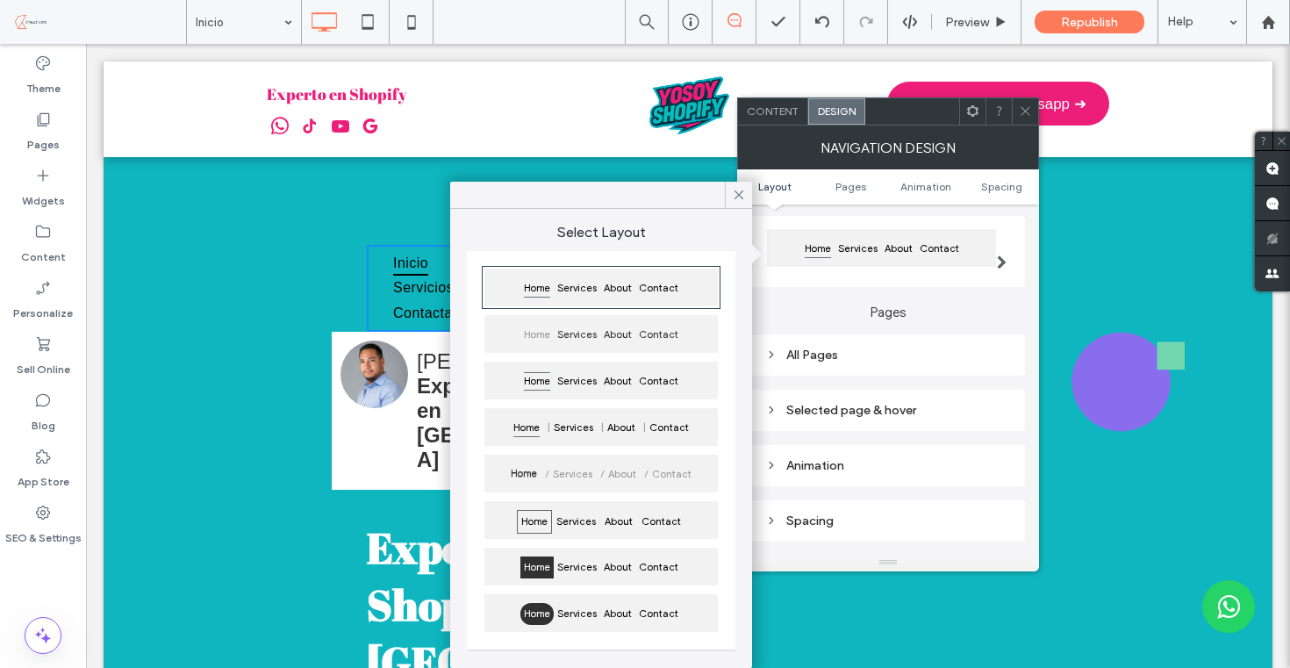
click at [1023, 112] on use at bounding box center [1024, 111] width 9 height 9
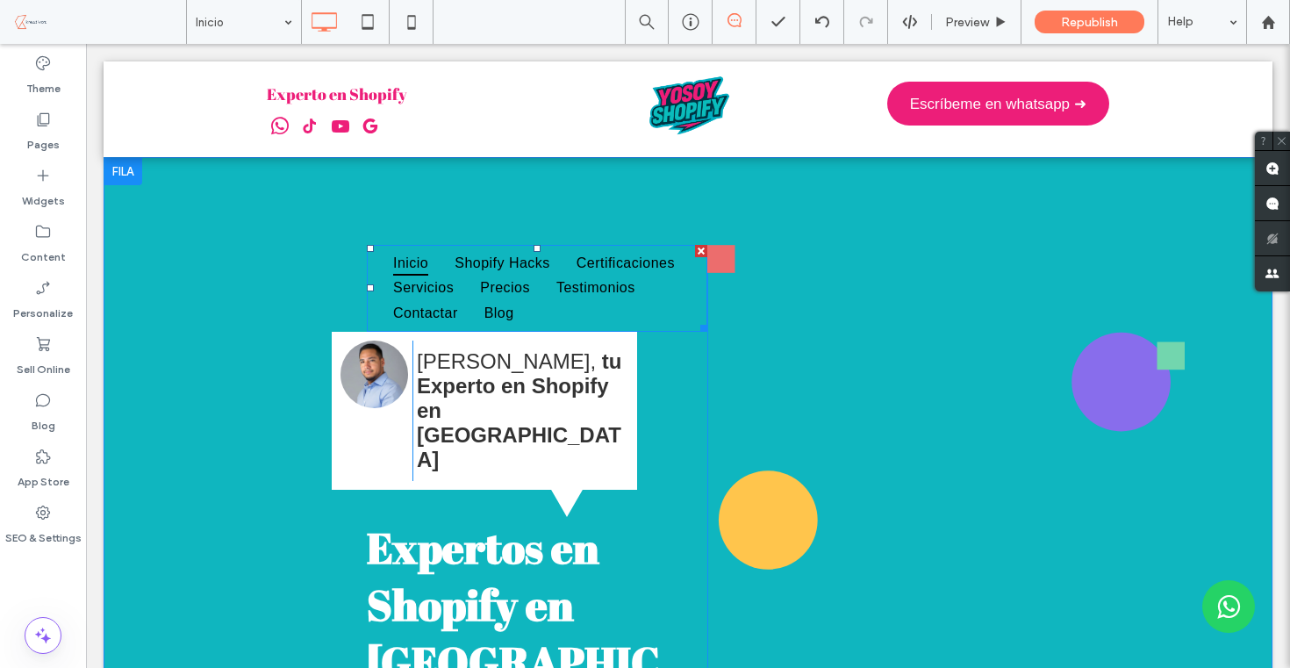
click at [695, 247] on div at bounding box center [701, 251] width 12 height 12
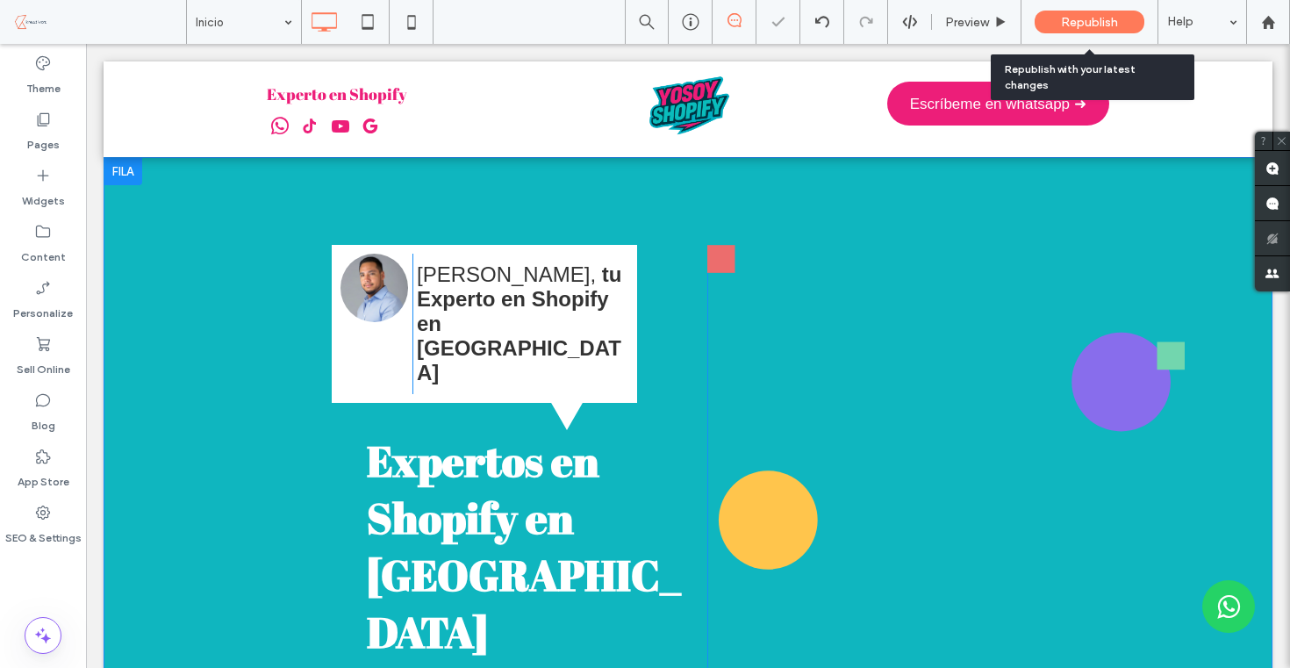
click at [1086, 20] on span "Republish" at bounding box center [1089, 22] width 57 height 15
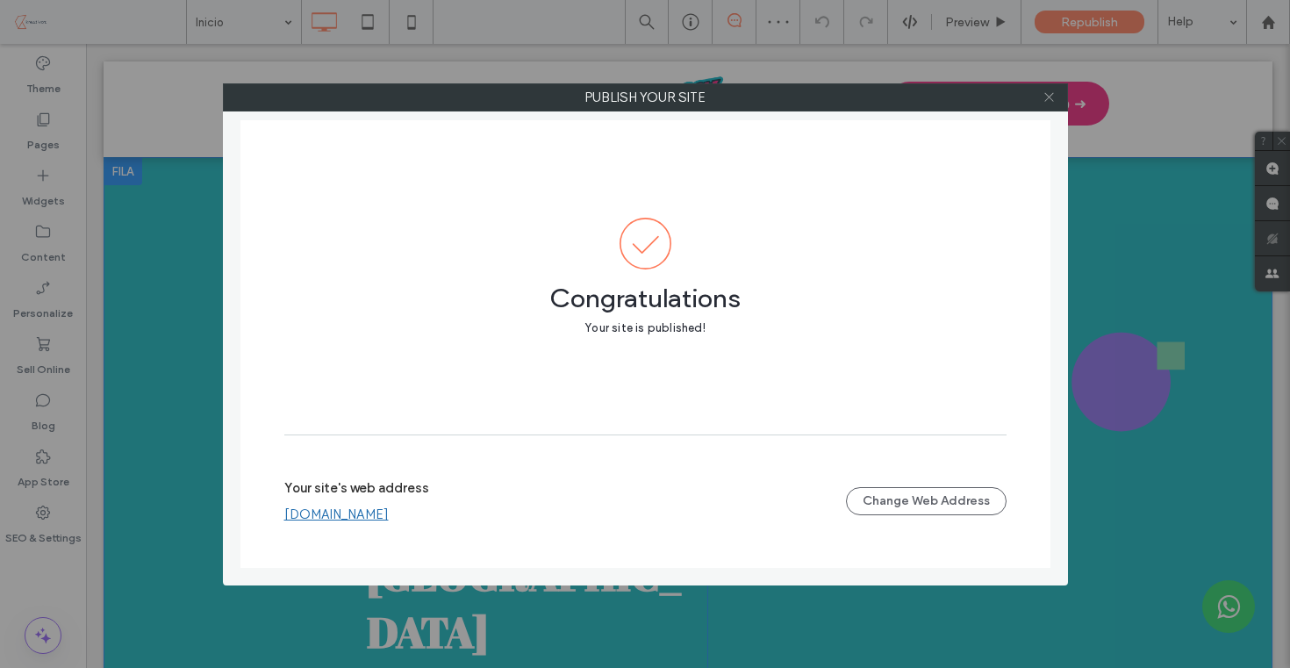
click at [1044, 91] on icon at bounding box center [1048, 96] width 13 height 13
